Goal: Check status: Check status

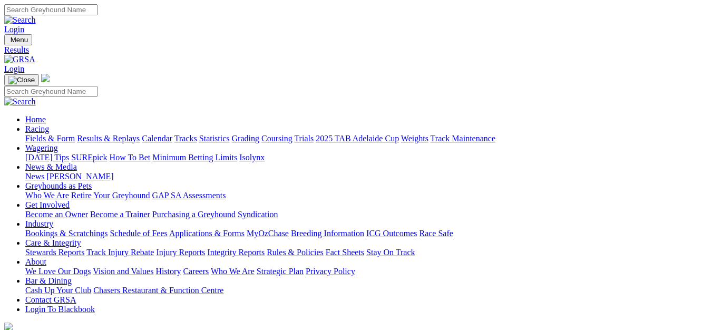
select select "VIC"
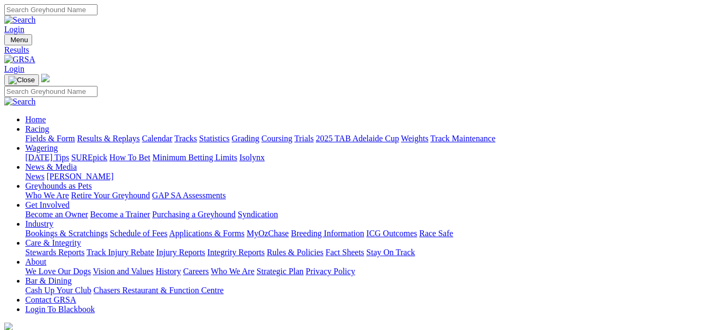
type input "Today, 14 Aug 2025"
